Goal: Information Seeking & Learning: Check status

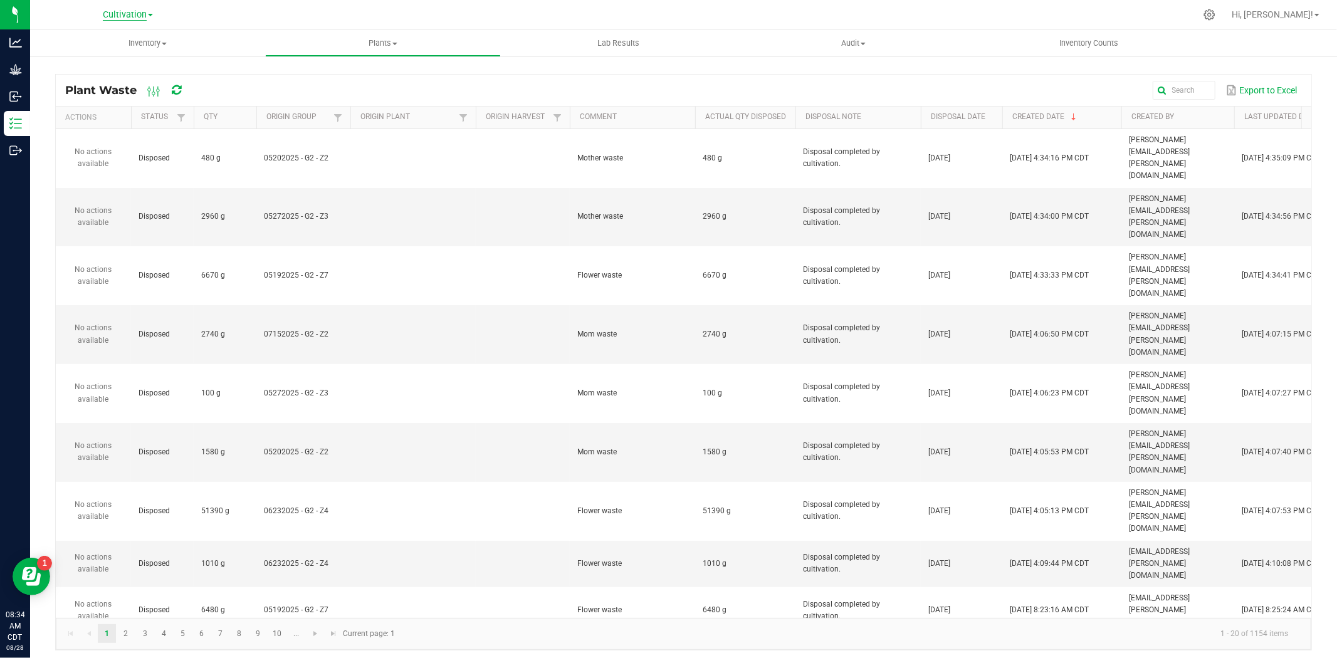
click at [134, 11] on span "Cultivation" at bounding box center [125, 14] width 44 height 11
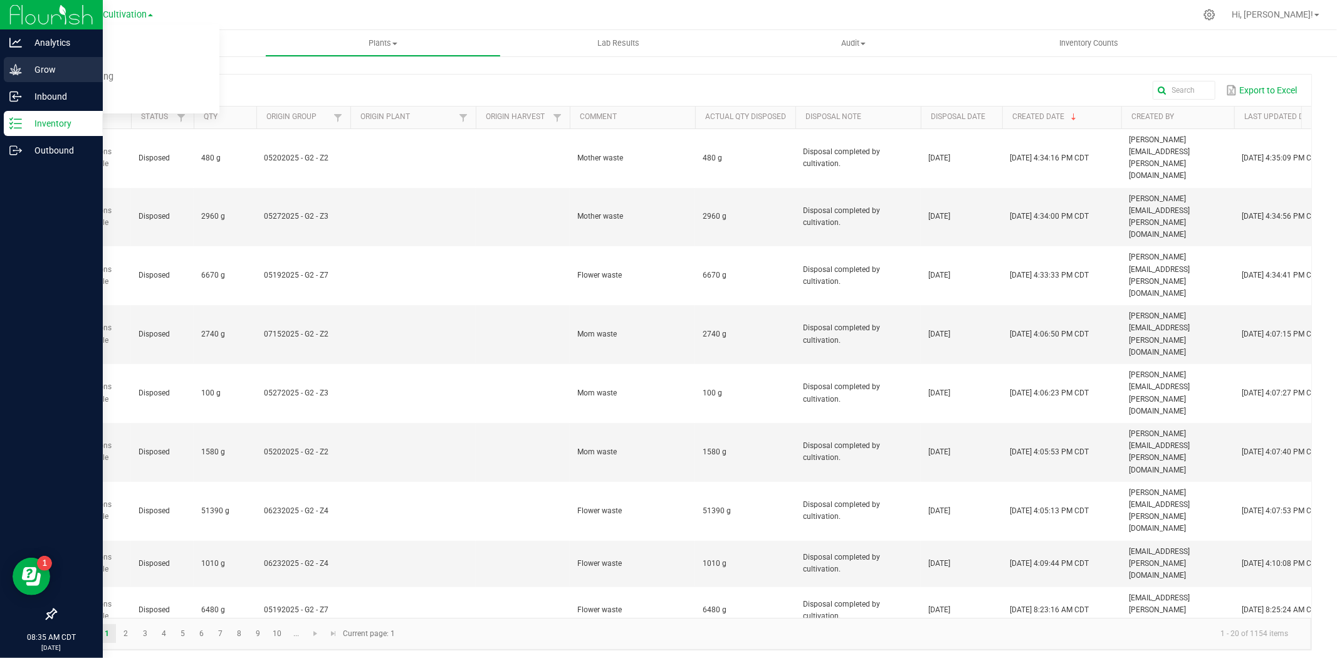
click at [22, 63] on p "Grow" at bounding box center [59, 69] width 75 height 15
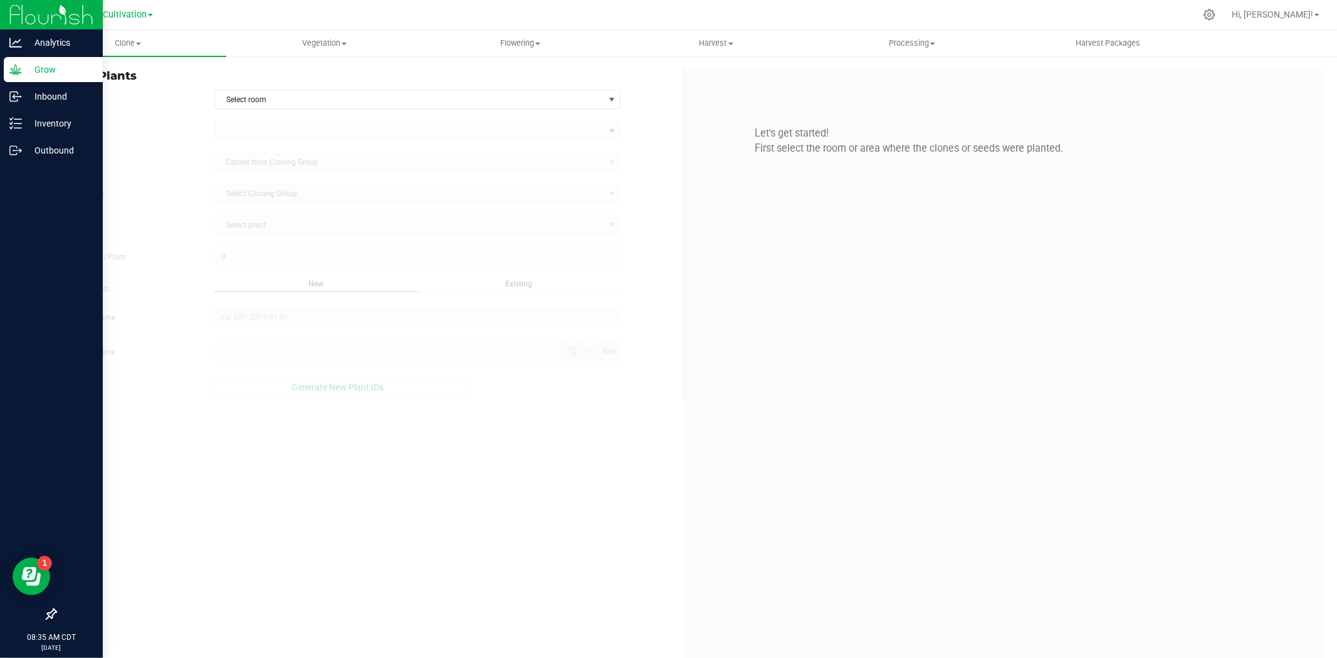
type input "[DATE] 8:35 AM"
click at [148, 46] on span "Clone" at bounding box center [128, 43] width 196 height 11
click at [82, 84] on li "Cloning groups" at bounding box center [128, 90] width 196 height 15
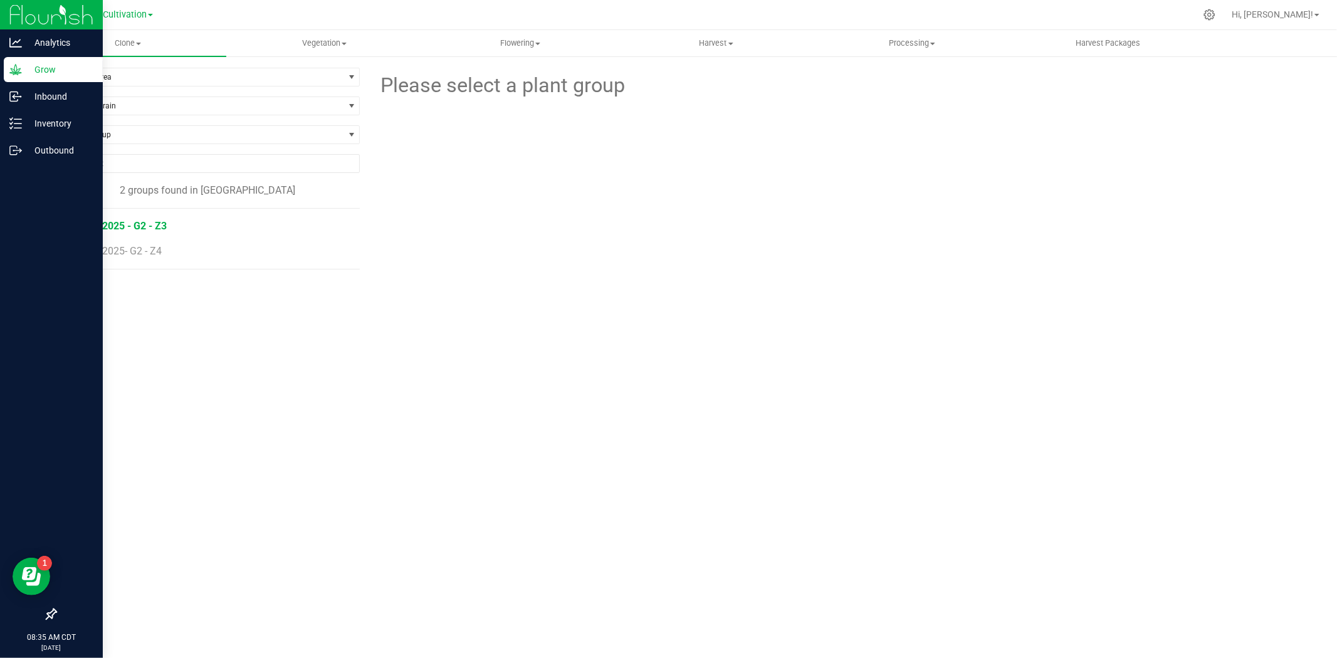
click at [159, 223] on span "08112025 - G2 - Z3" at bounding box center [123, 226] width 87 height 12
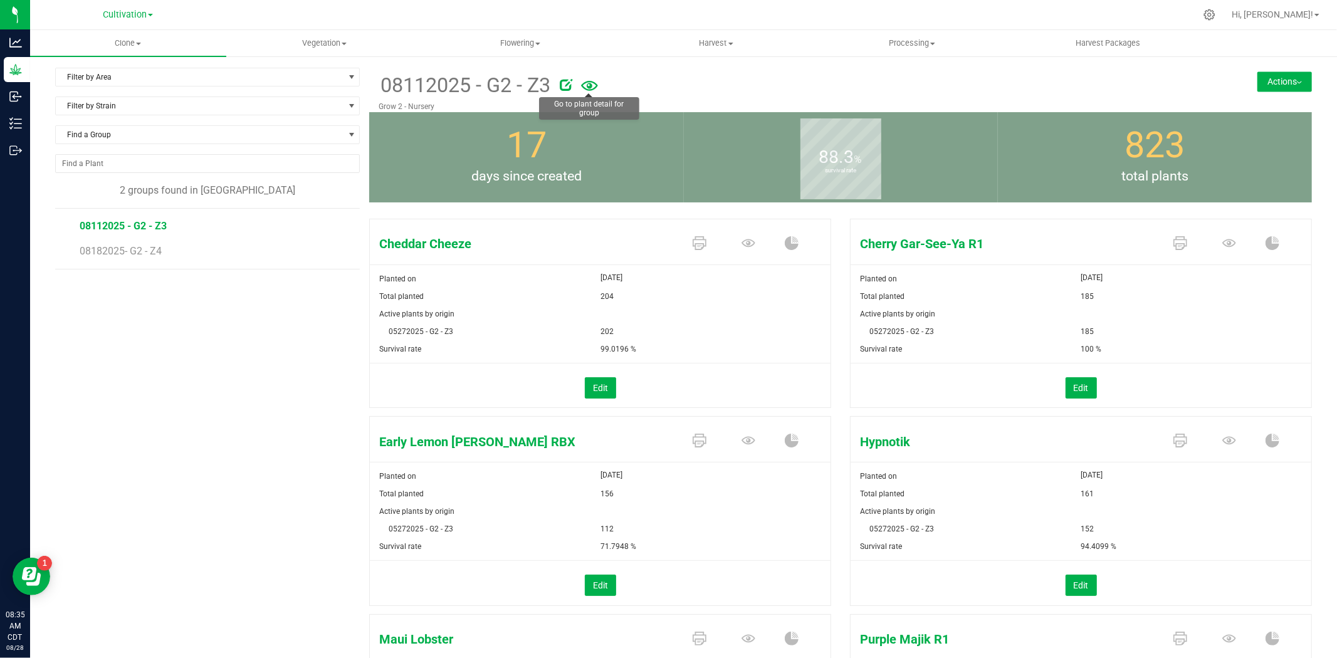
click at [588, 86] on icon at bounding box center [589, 86] width 17 height 27
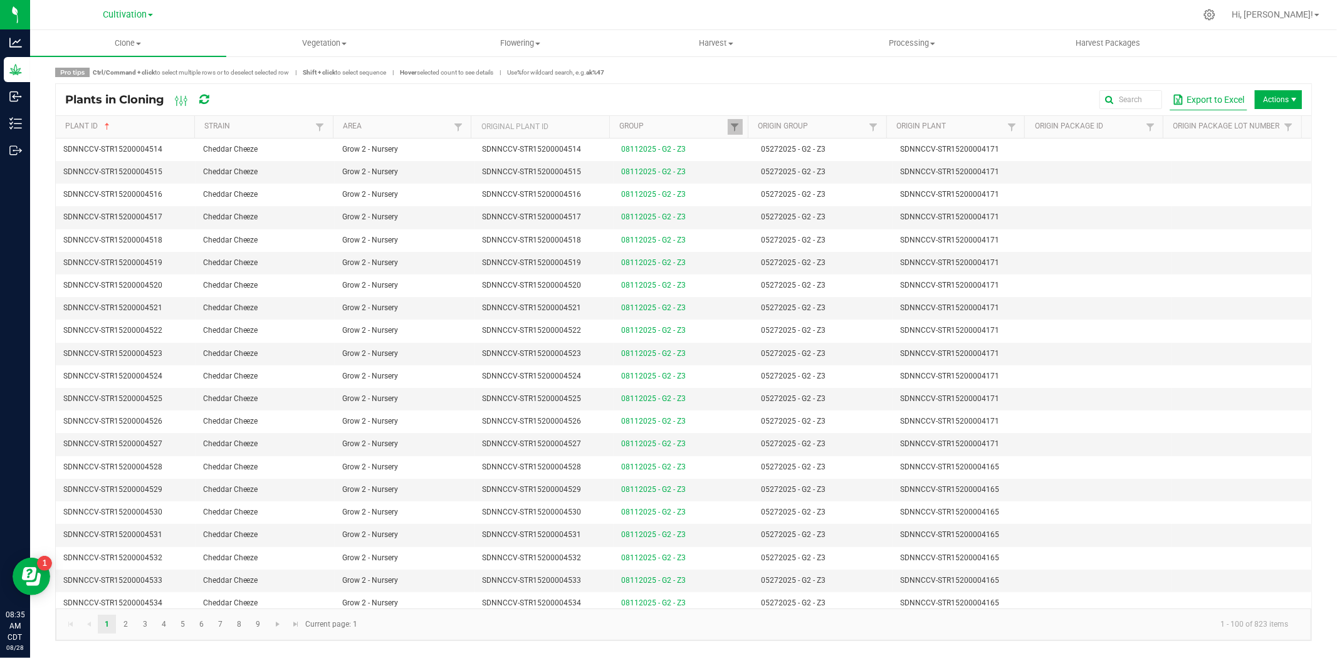
click at [1212, 100] on button "Export to Excel" at bounding box center [1208, 99] width 78 height 21
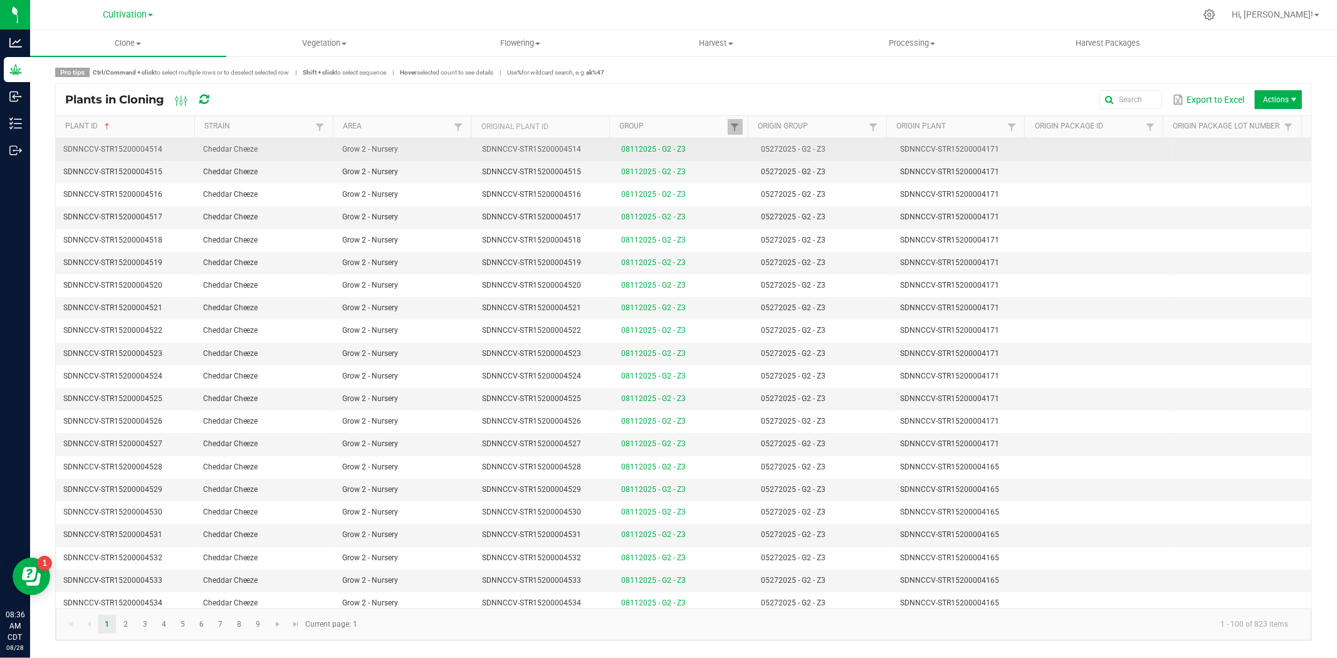
drag, startPoint x: 697, startPoint y: 149, endPoint x: 577, endPoint y: 143, distance: 120.5
click at [577, 143] on tr "SDNNCCV-STR15200004514 Cheddar Cheeze Grow 2 - Nursery SDNNCCV-STR15200004514 0…" at bounding box center [683, 150] width 1255 height 23
copy tr "08112025 - G2 - Z3"
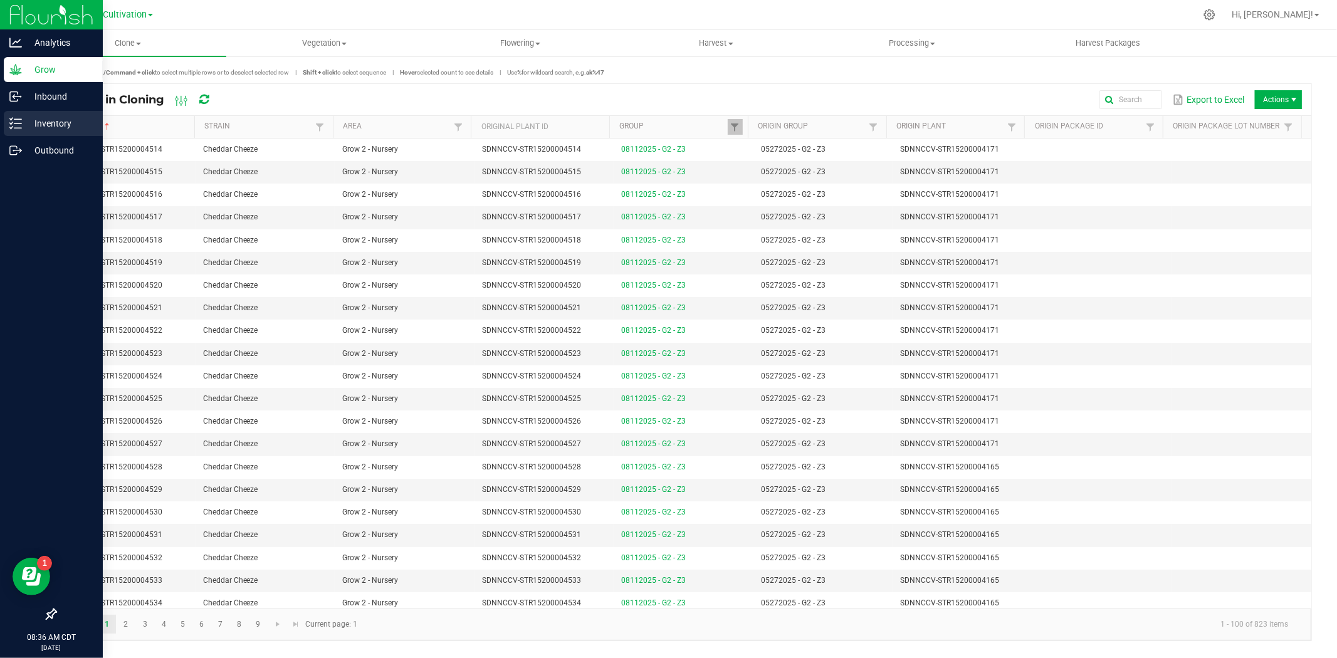
click at [40, 125] on p "Inventory" at bounding box center [59, 123] width 75 height 15
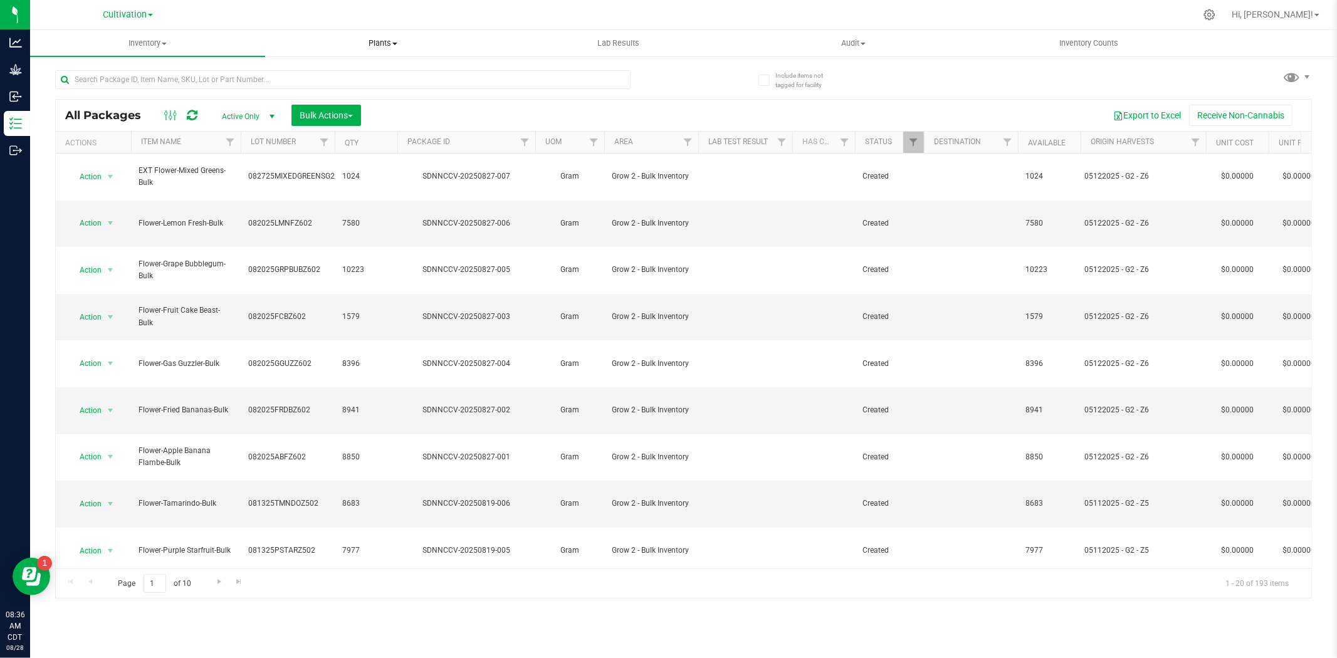
click at [391, 40] on span "Plants" at bounding box center [383, 43] width 234 height 11
click at [320, 76] on span "All plants" at bounding box center [301, 75] width 72 height 11
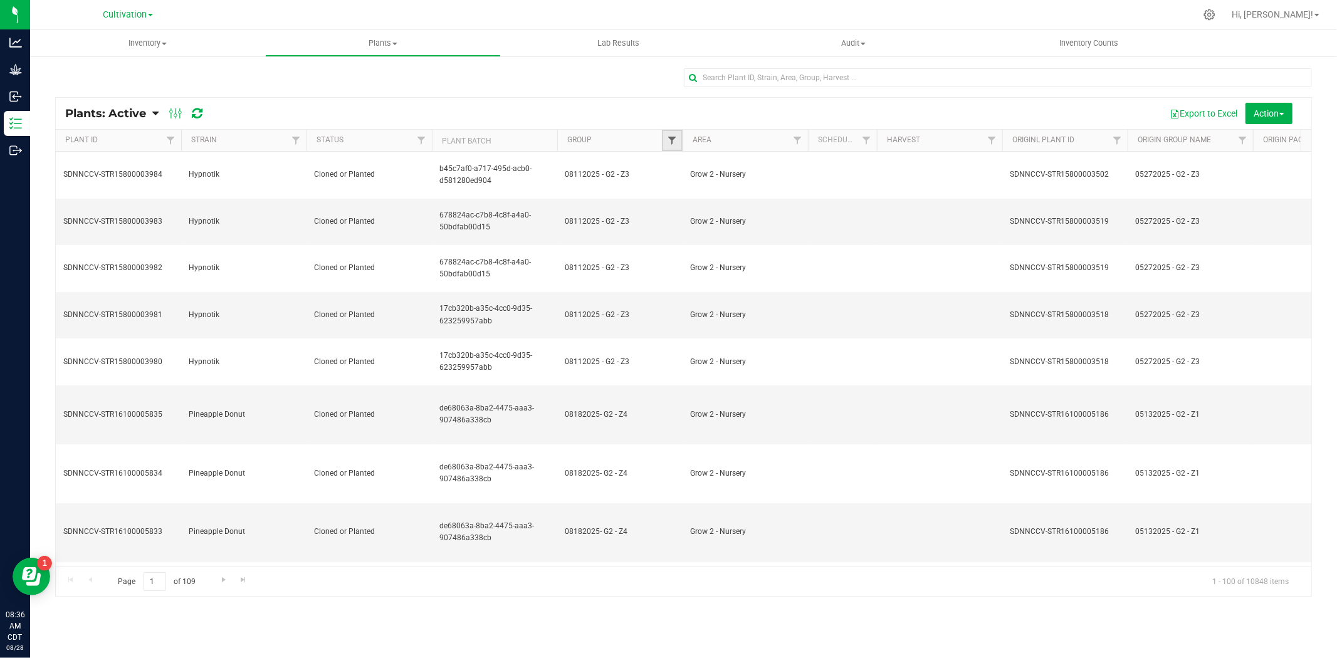
click at [674, 142] on span "Filter" at bounding box center [672, 140] width 10 height 10
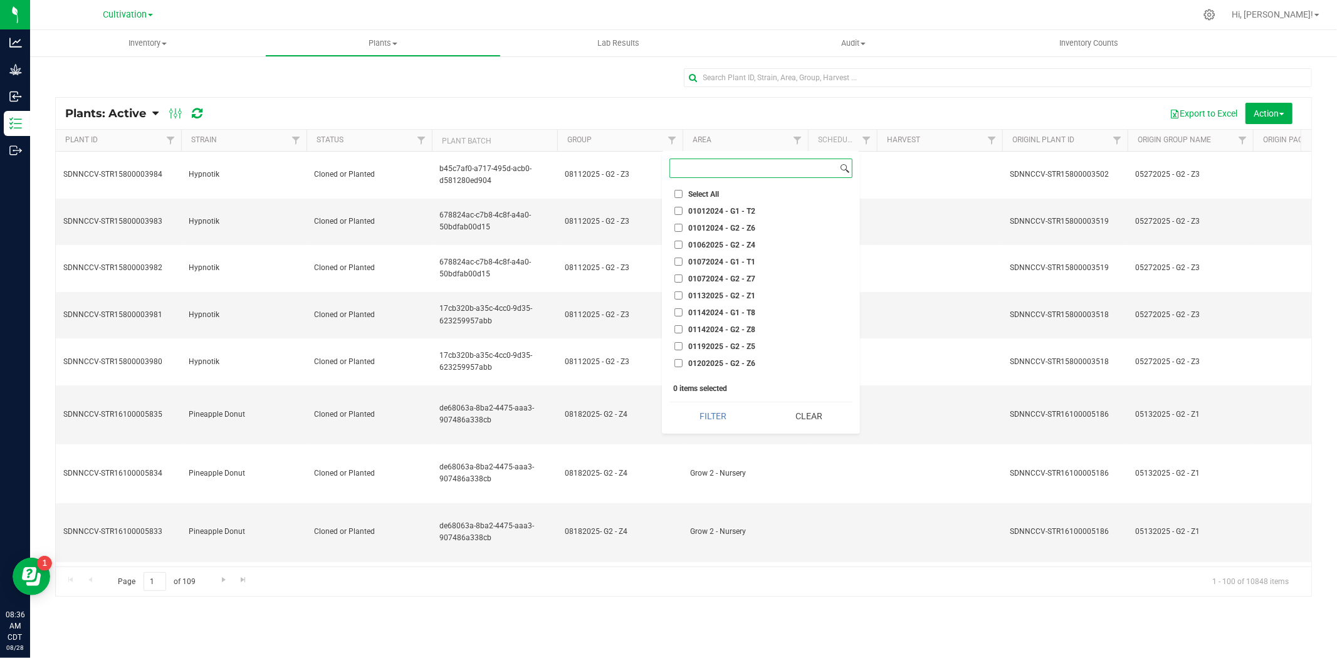
paste input "08112025 - G2 - Z3"
type input "08112025 - G2 - Z3"
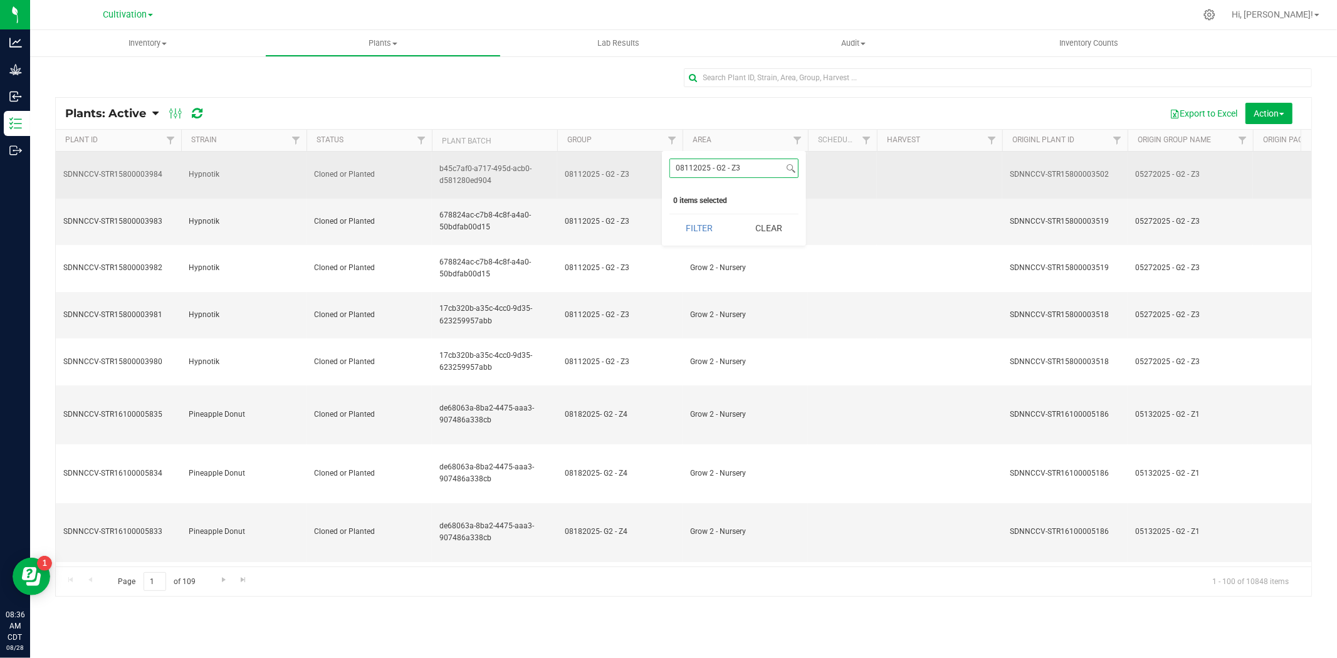
drag, startPoint x: 755, startPoint y: 169, endPoint x: 642, endPoint y: 177, distance: 113.7
click at [642, 177] on body "Analytics Grow Inbound Inventory Outbound 08:36 AM CDT [DATE] 08/28 Cultivation…" at bounding box center [668, 329] width 1337 height 658
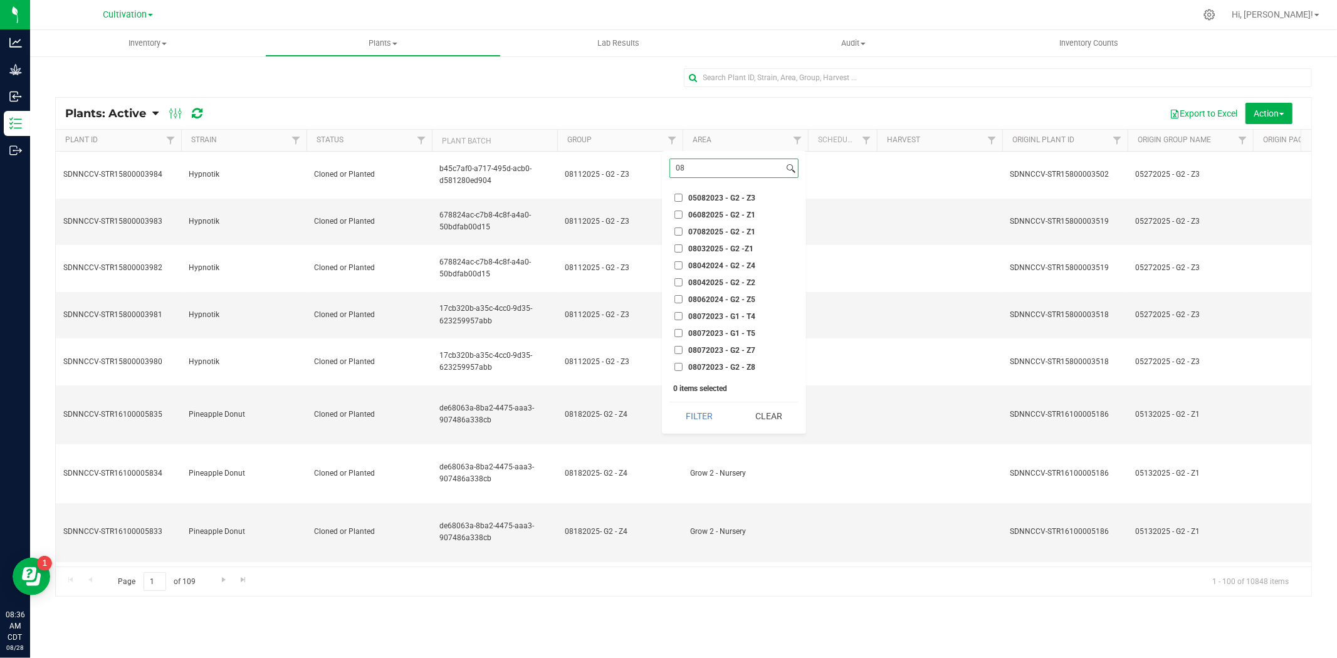
type input "0"
paste input "08112025 - G2 - Z3"
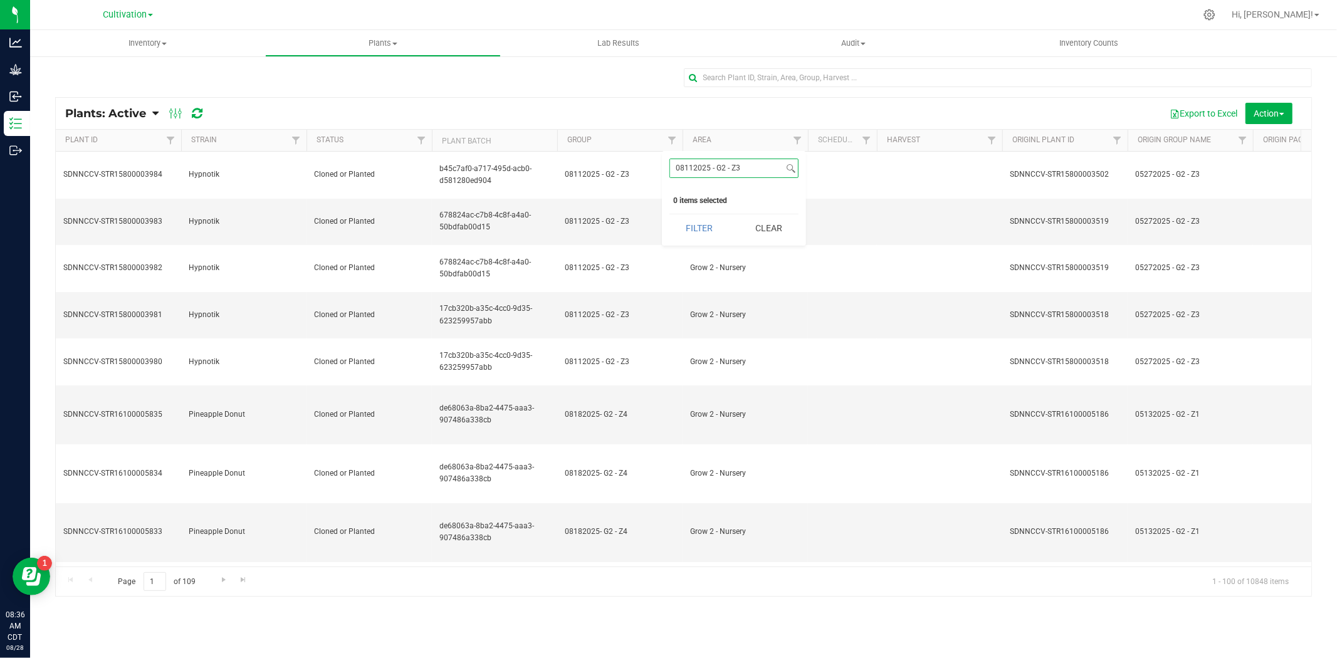
drag, startPoint x: 756, startPoint y: 167, endPoint x: 683, endPoint y: 180, distance: 73.9
click at [683, 180] on div "08112025 - G2 - Z3 Select All 01012024 - G1 - T2 01012024 - G2 - Z6 01062025 - …" at bounding box center [734, 198] width 144 height 95
click at [677, 170] on input "08112025 - G2 - Z3" at bounding box center [726, 168] width 113 height 18
type input "08112025 - G2 - Z3"
click at [723, 197] on span "08112025 - G2 - Z3" at bounding box center [721, 198] width 67 height 8
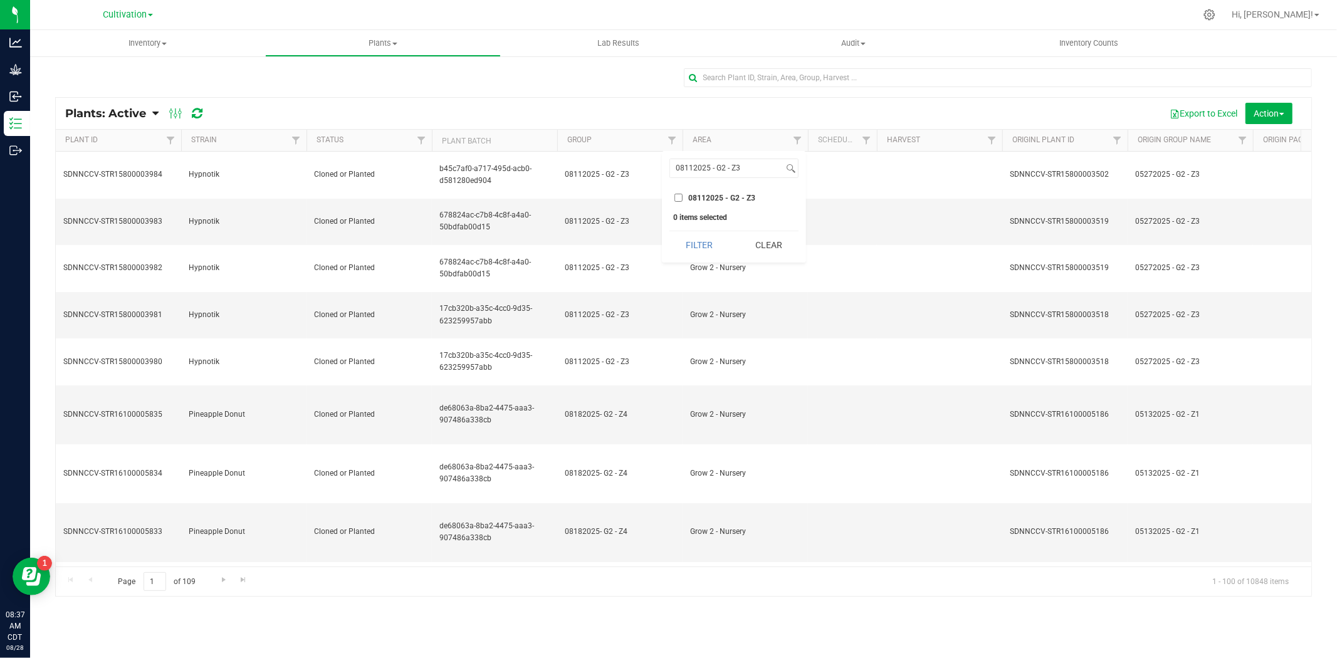
click at [682, 197] on input "08112025 - G2 - Z3" at bounding box center [678, 198] width 8 height 8
checkbox input "true"
click at [711, 246] on button "Filter" at bounding box center [699, 245] width 60 height 28
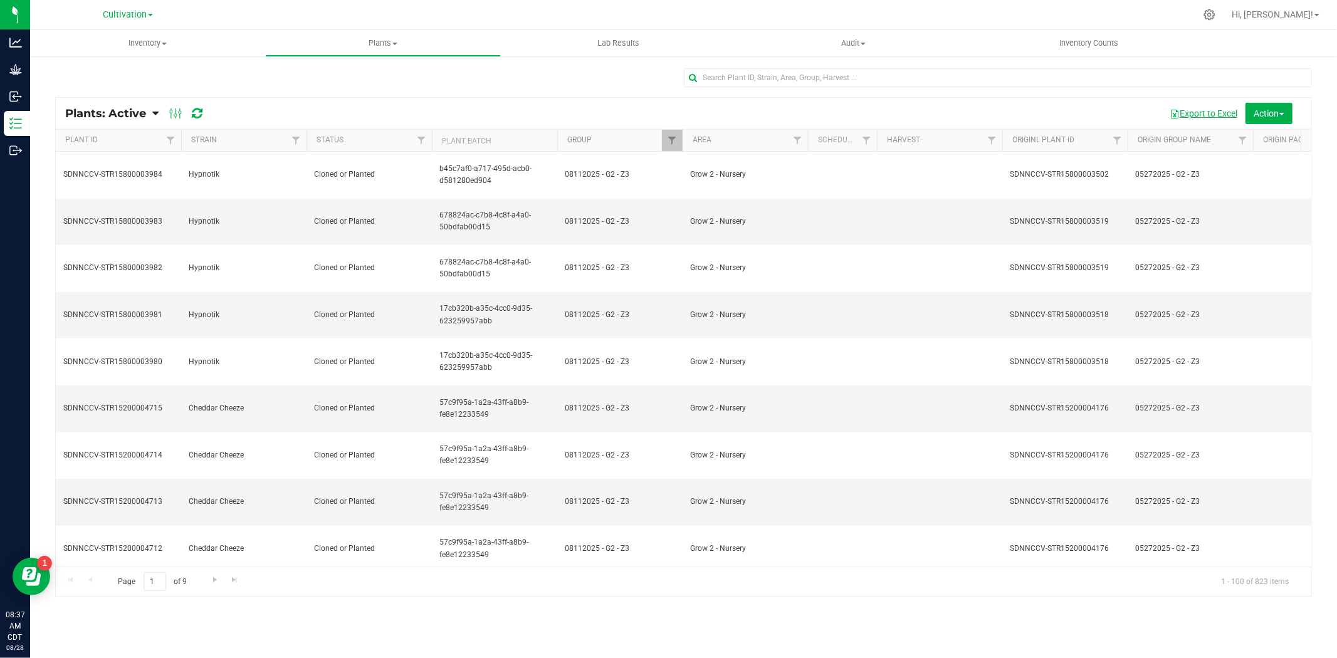
click at [1201, 112] on button "Export to Excel" at bounding box center [1203, 113] width 84 height 21
click at [30, 66] on div "Plants: Active Plants: Active Plants: Harvested Plants: Dead" at bounding box center [683, 332] width 1307 height 554
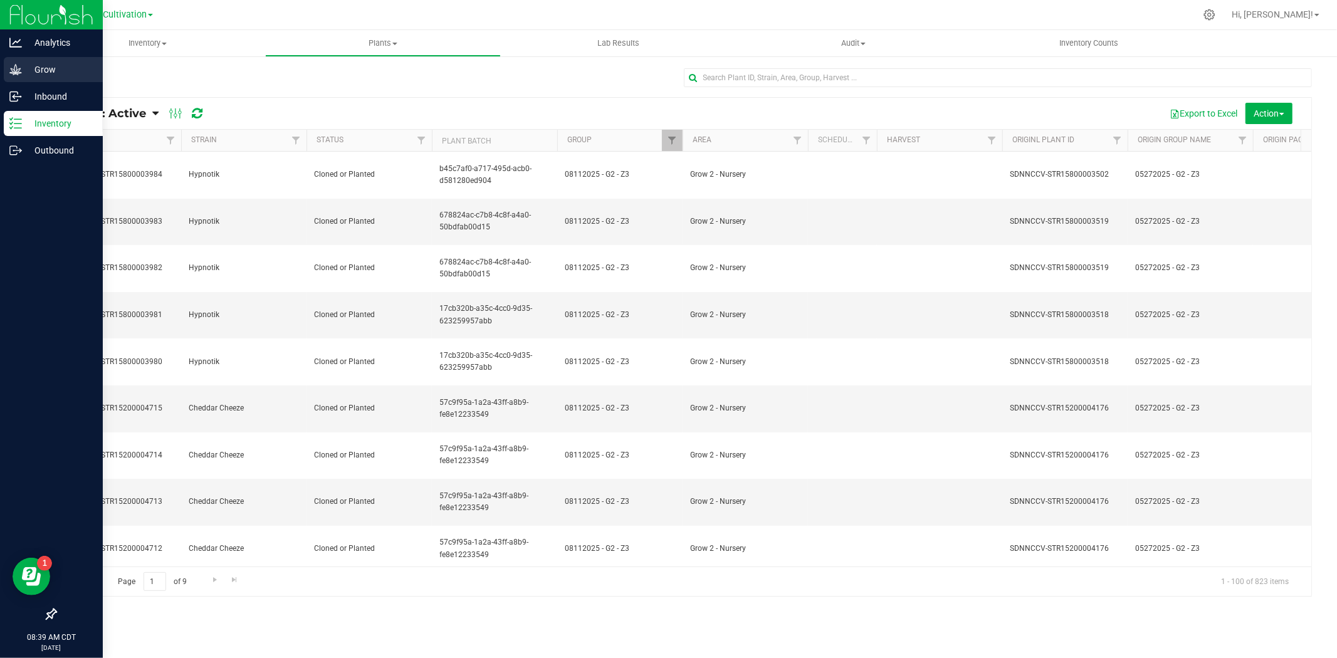
click at [26, 68] on p "Grow" at bounding box center [59, 69] width 75 height 15
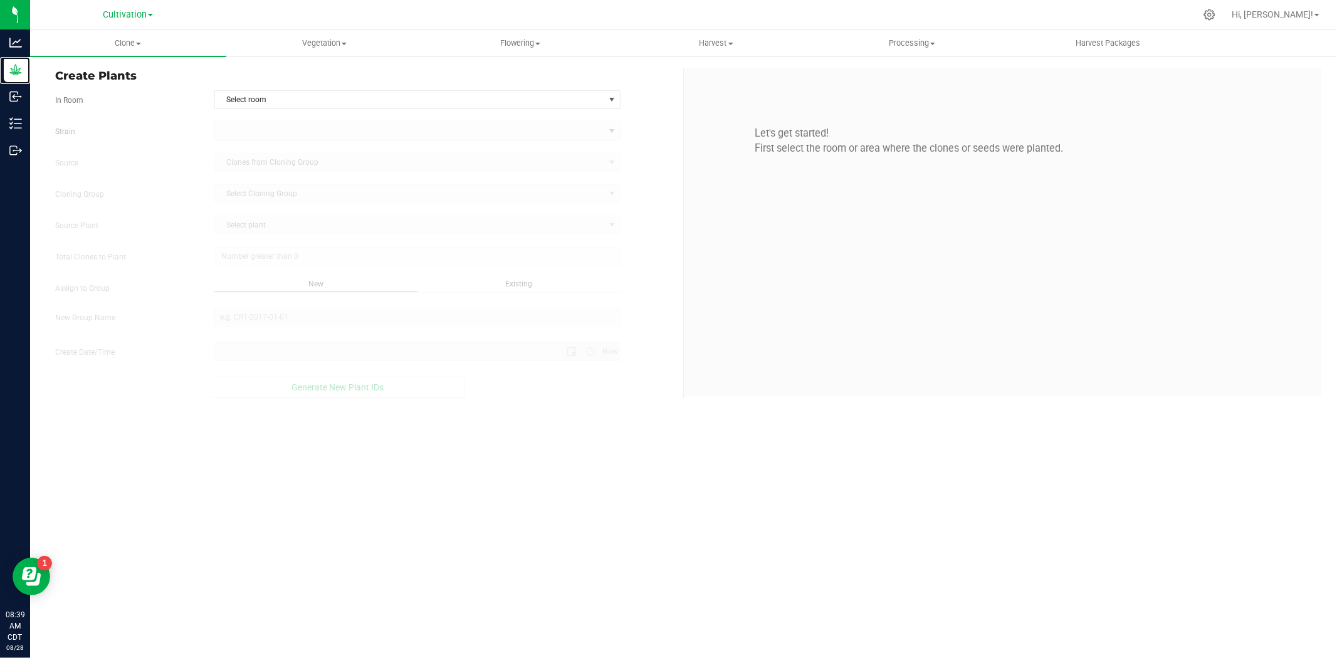
type input "[DATE] 8:39 AM"
click at [133, 39] on span "Clone" at bounding box center [128, 43] width 196 height 11
click at [114, 90] on span "Cloning groups" at bounding box center [77, 90] width 95 height 11
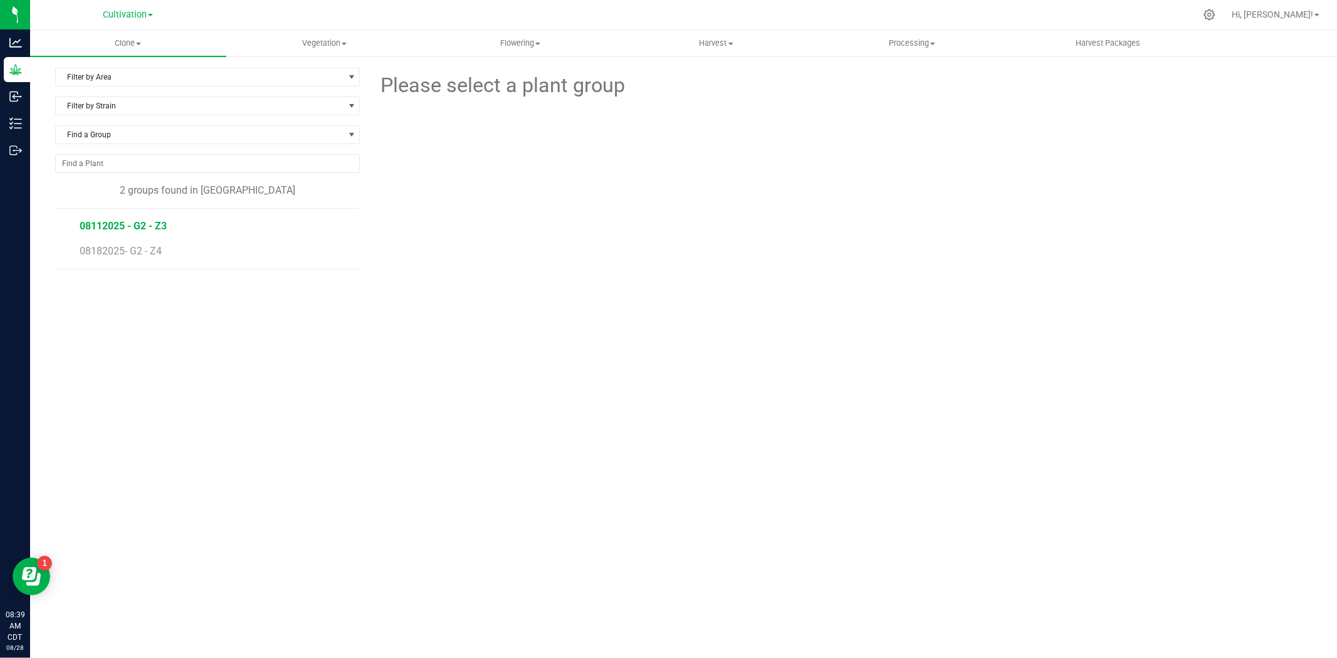
click at [135, 224] on span "08112025 - G2 - Z3" at bounding box center [123, 226] width 87 height 12
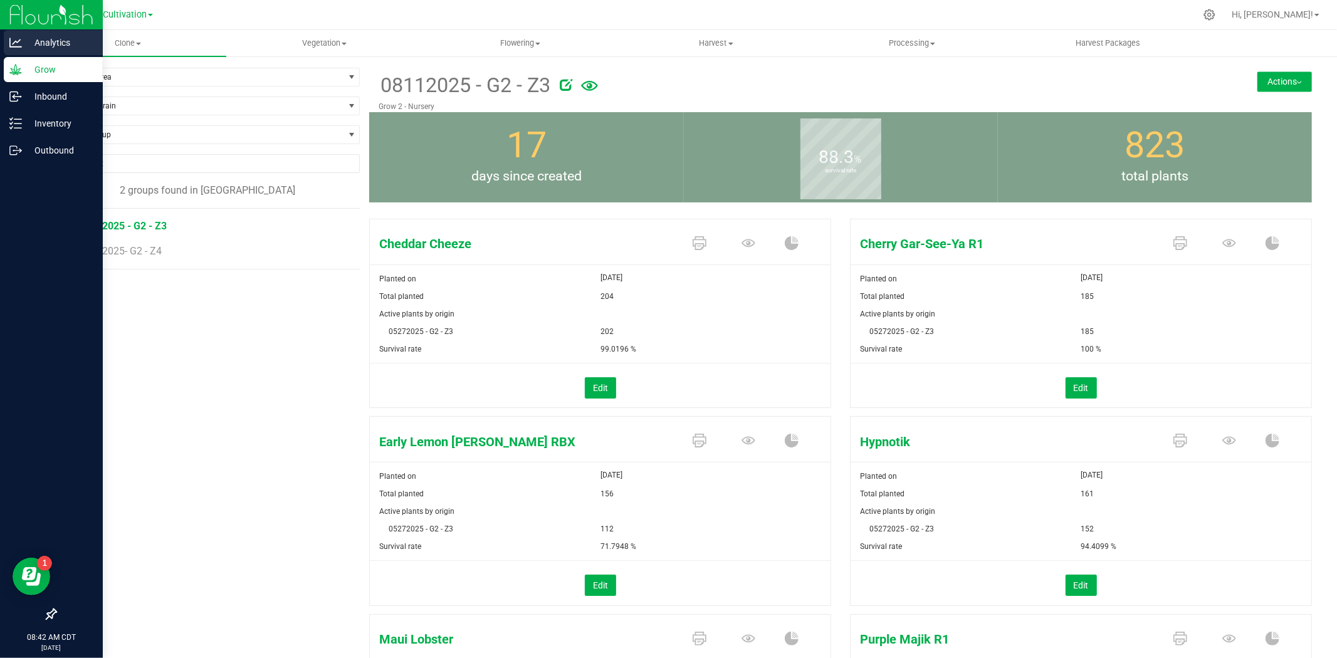
click at [28, 46] on p "Analytics" at bounding box center [59, 42] width 75 height 15
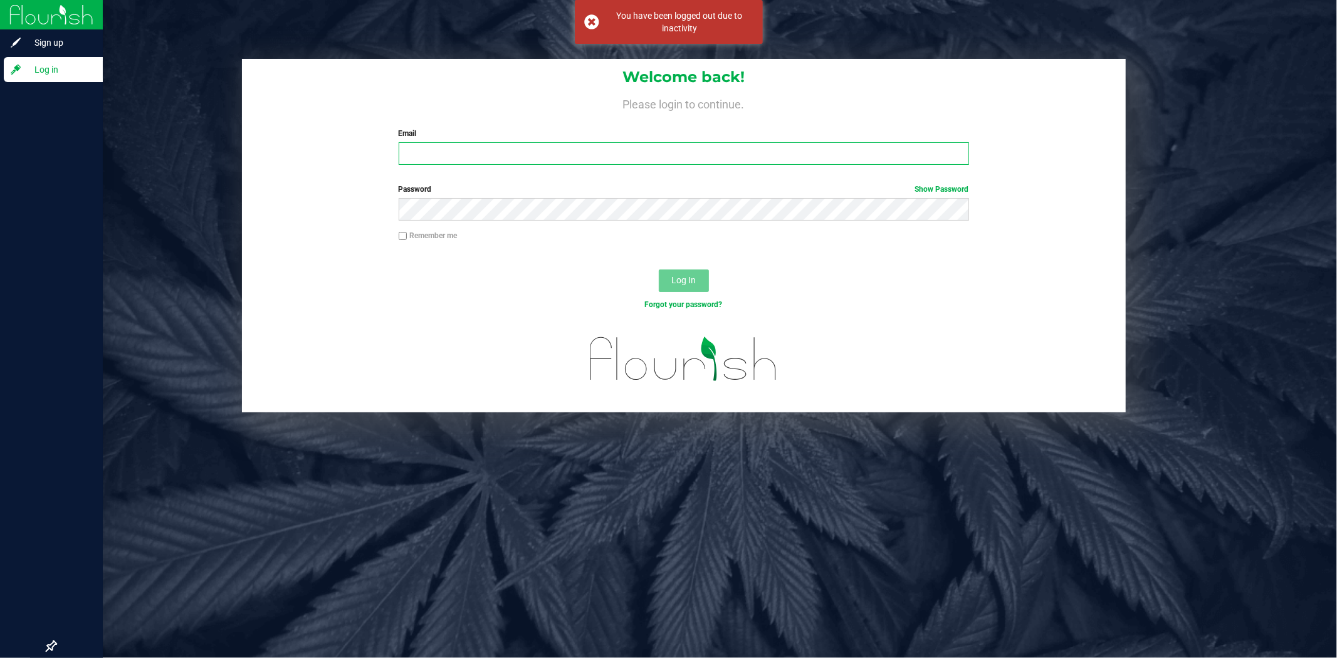
type input "[PERSON_NAME][EMAIL_ADDRESS][PERSON_NAME][DOMAIN_NAME]"
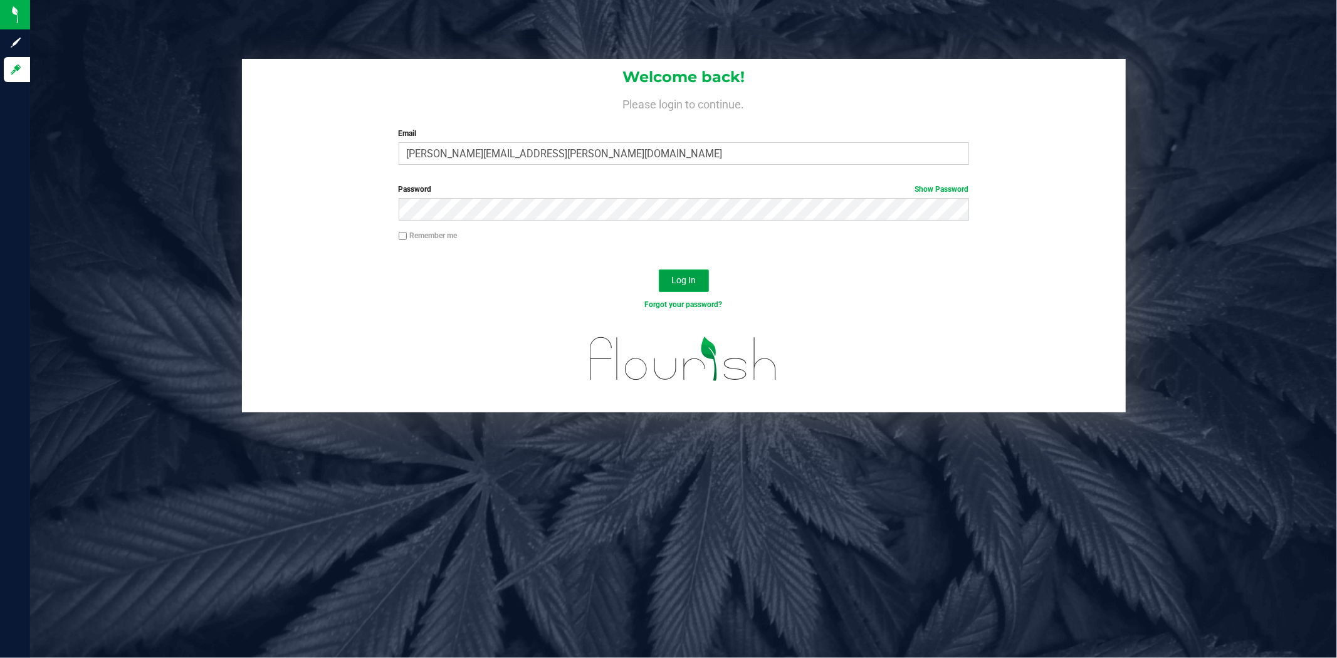
click at [684, 285] on span "Log In" at bounding box center [683, 280] width 24 height 10
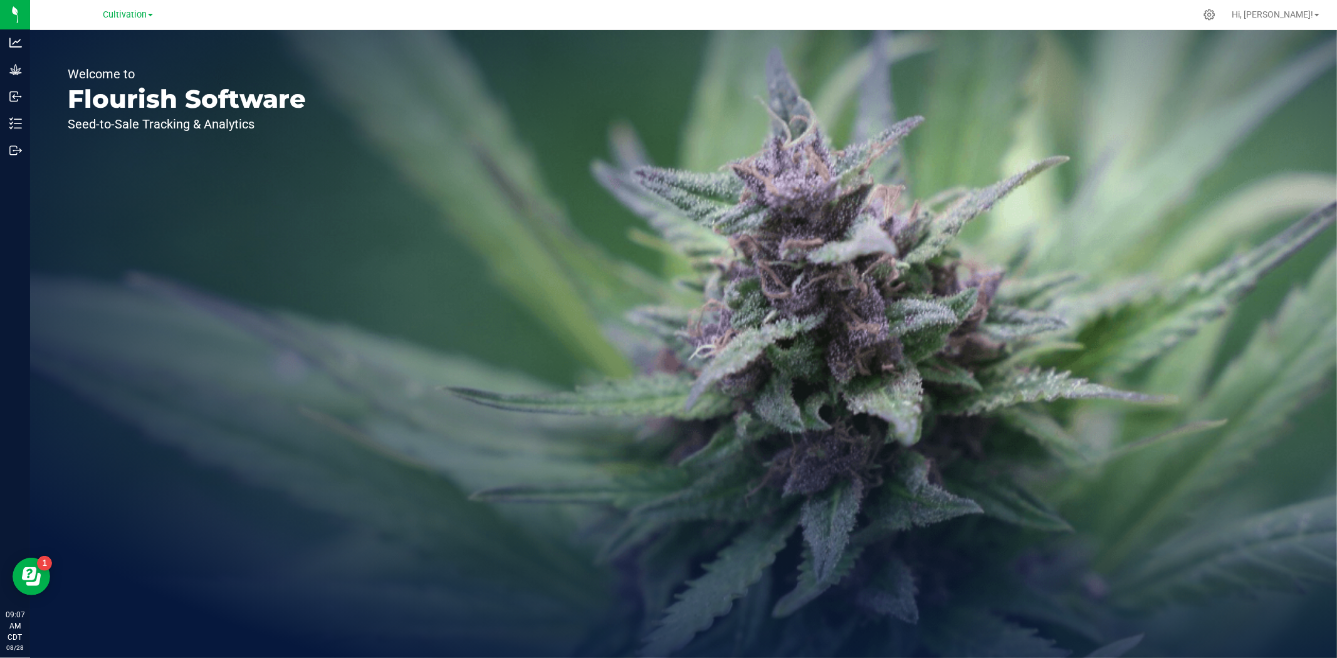
drag, startPoint x: 780, startPoint y: 441, endPoint x: 594, endPoint y: 398, distance: 191.0
click at [755, 453] on div "Welcome to Flourish Software Seed-to-Sale Tracking & Analytics" at bounding box center [683, 344] width 1307 height 628
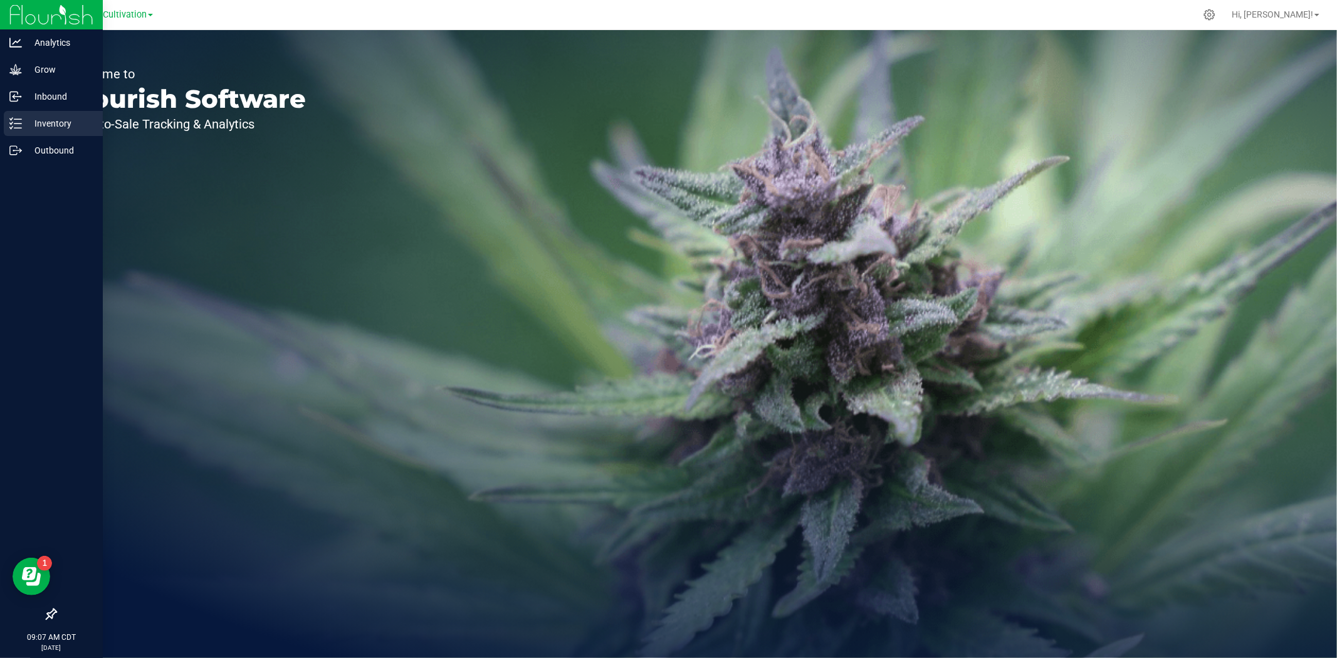
click at [55, 130] on p "Inventory" at bounding box center [59, 123] width 75 height 15
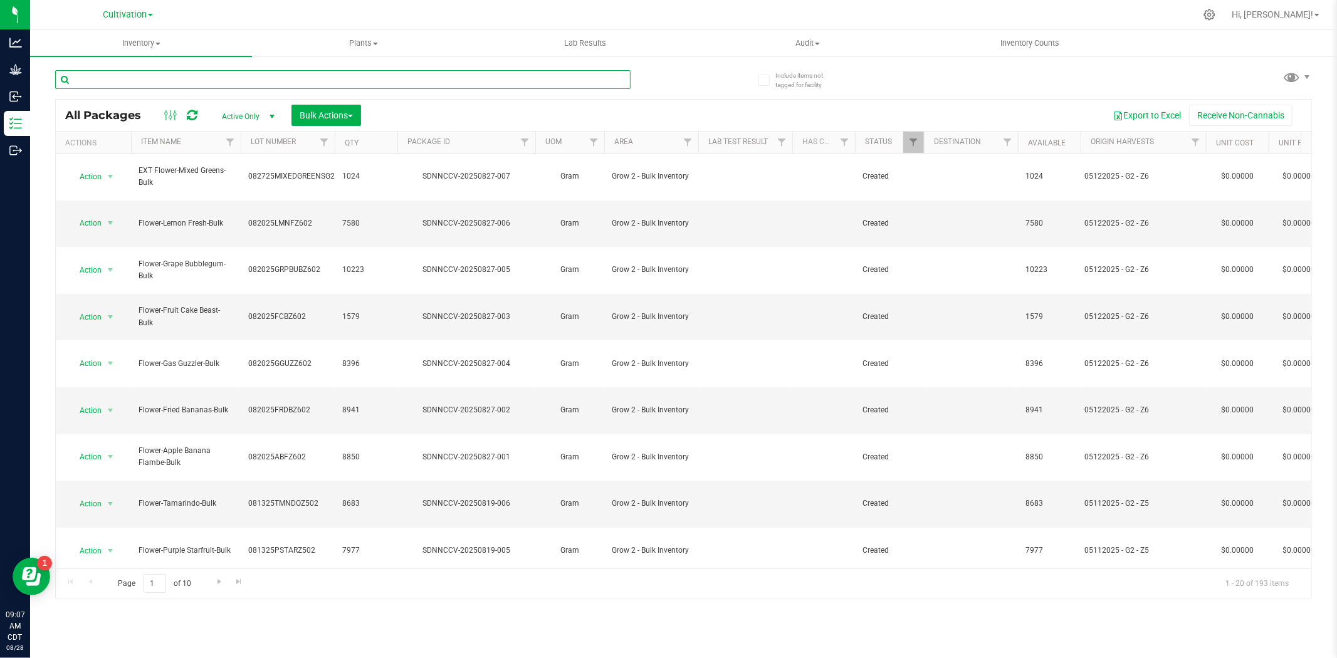
click at [226, 78] on input "text" at bounding box center [342, 79] width 575 height 19
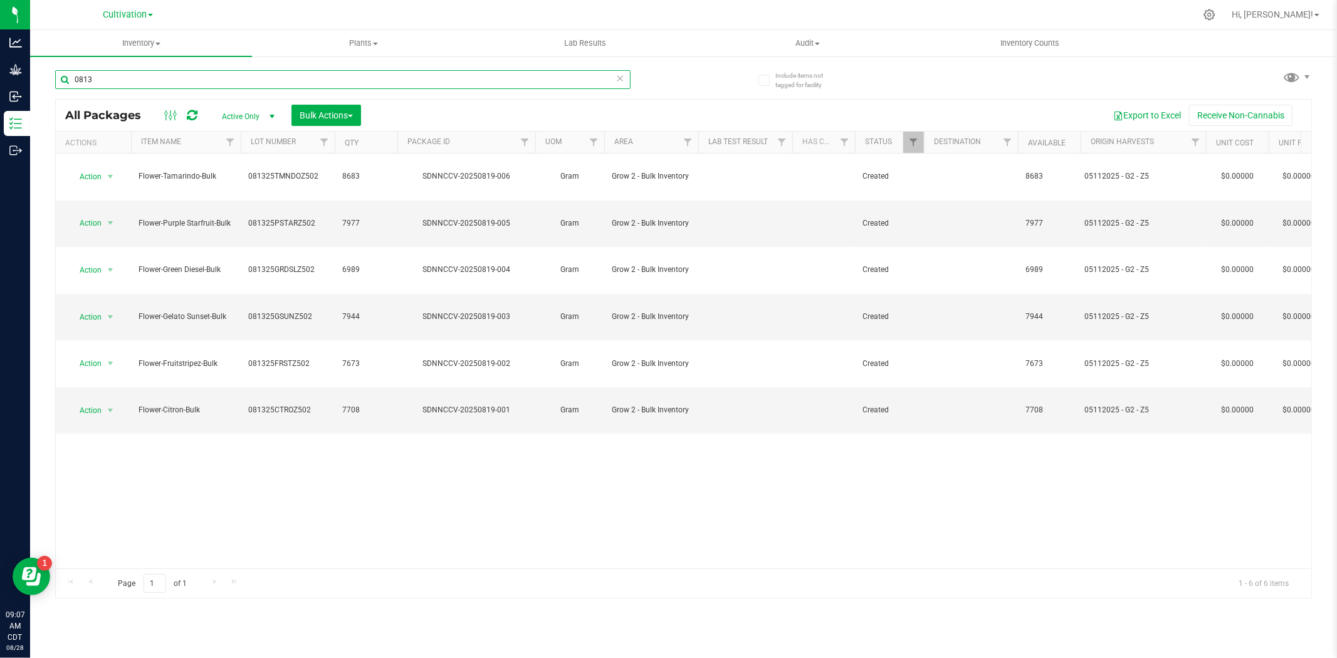
type input "0813"
click at [192, 144] on th "Item Name" at bounding box center [186, 143] width 110 height 22
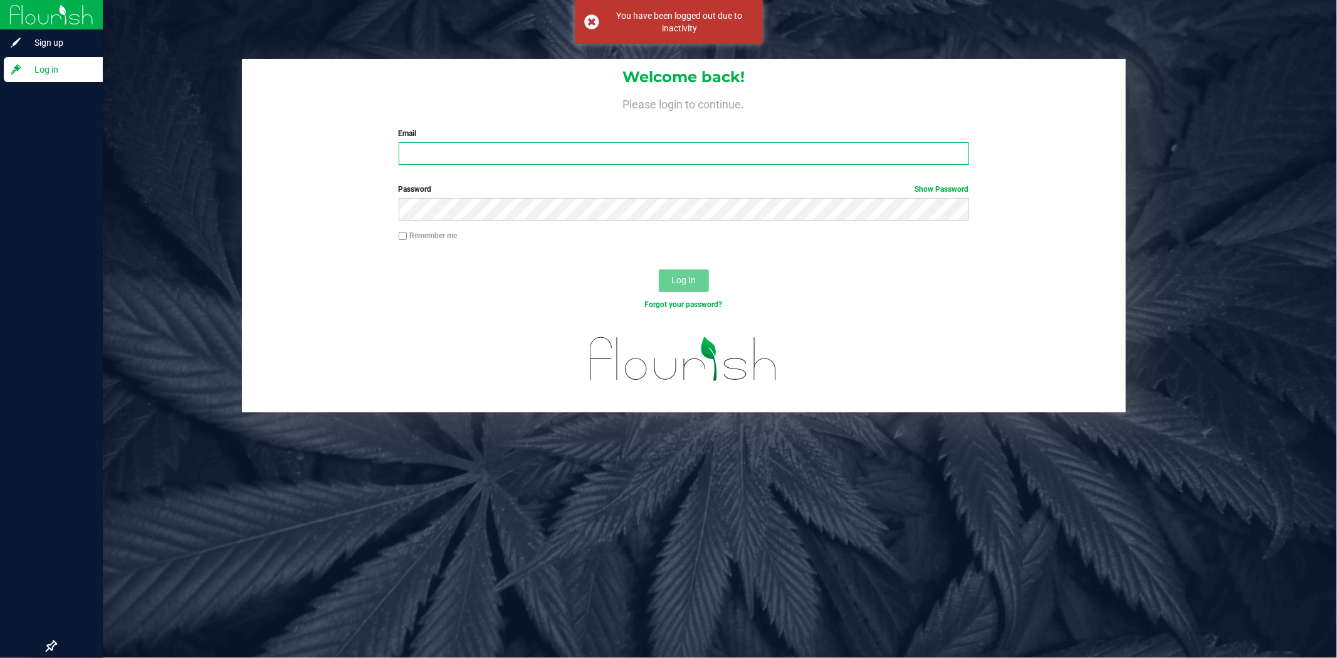
type input "[PERSON_NAME][EMAIL_ADDRESS][PERSON_NAME][DOMAIN_NAME]"
